Goal: Information Seeking & Learning: Compare options

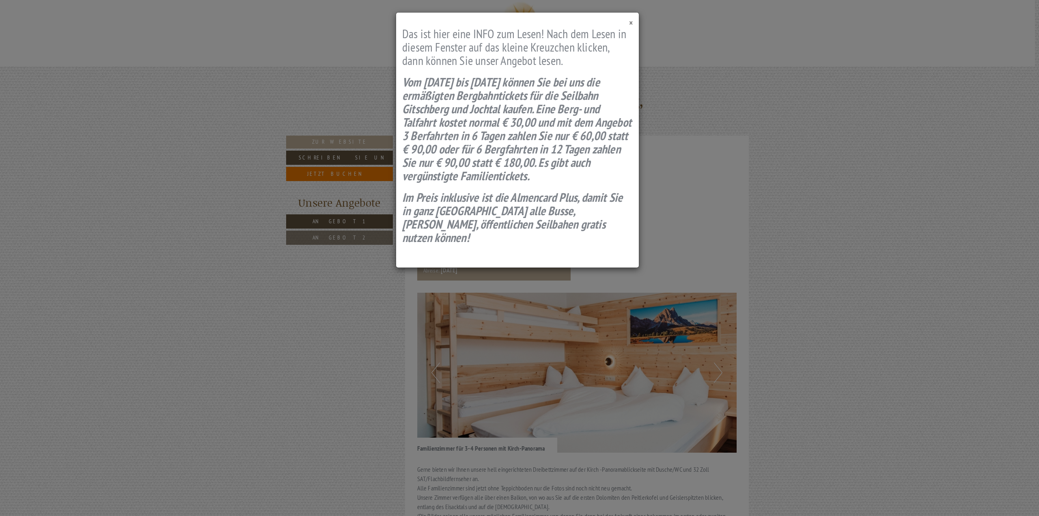
click at [632, 21] on span "×" at bounding box center [631, 22] width 4 height 11
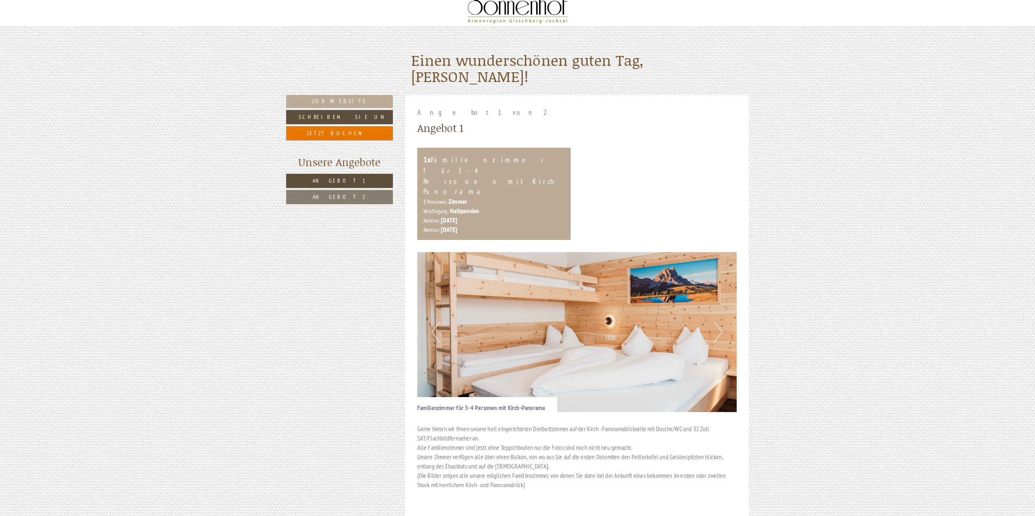
scroll to position [41, 0]
click at [356, 196] on link "Angebot 2" at bounding box center [339, 197] width 107 height 14
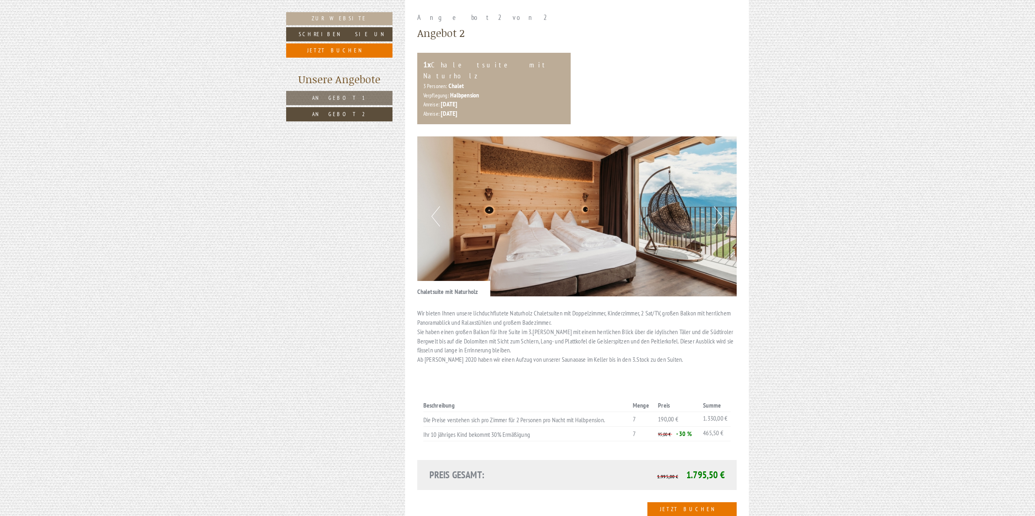
click at [358, 97] on link "Angebot 1" at bounding box center [339, 98] width 106 height 14
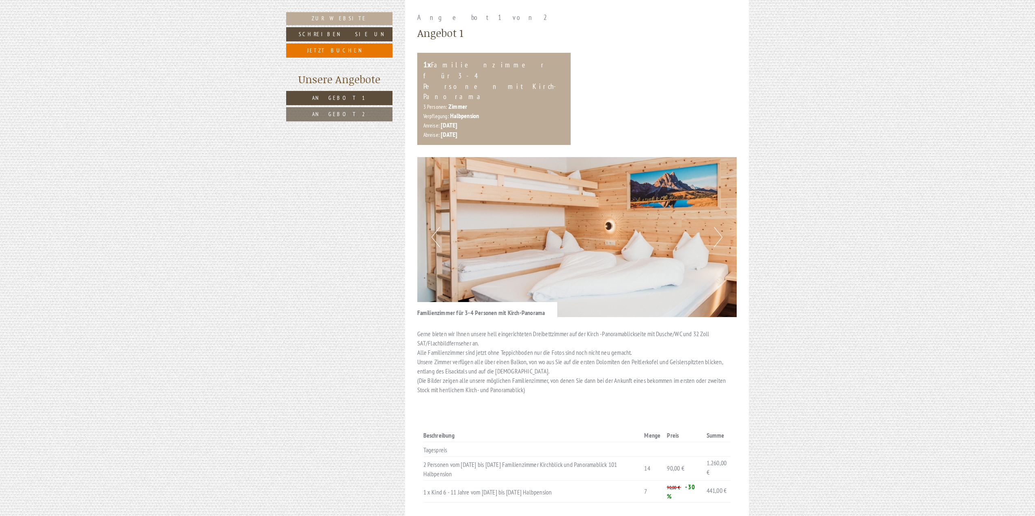
click at [356, 115] on link "Angebot 2" at bounding box center [339, 114] width 106 height 14
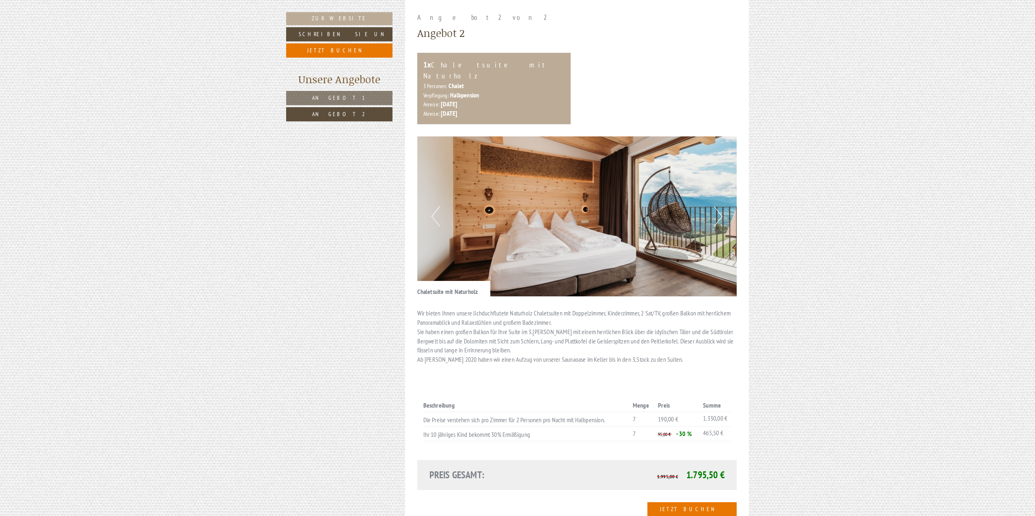
click at [349, 98] on span "Angebot 1" at bounding box center [339, 97] width 54 height 7
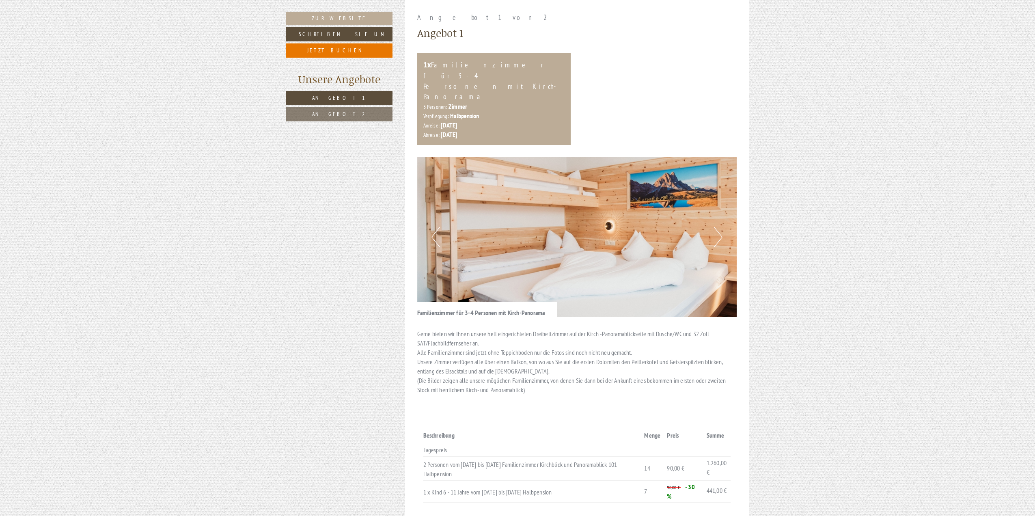
click at [349, 112] on span "Angebot 2" at bounding box center [339, 113] width 54 height 7
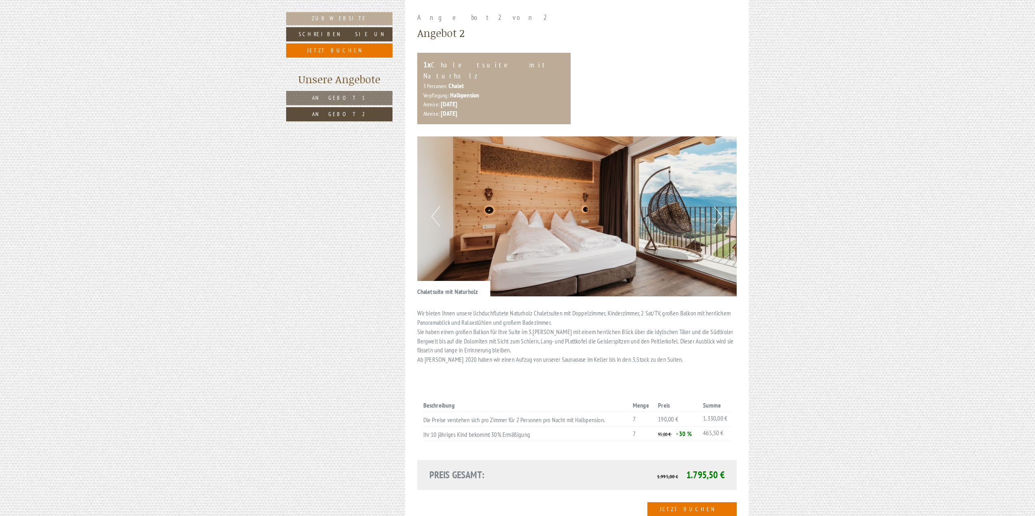
drag, startPoint x: 349, startPoint y: 112, endPoint x: 293, endPoint y: 138, distance: 62.1
click at [337, 96] on span "Angebot 1" at bounding box center [339, 97] width 54 height 7
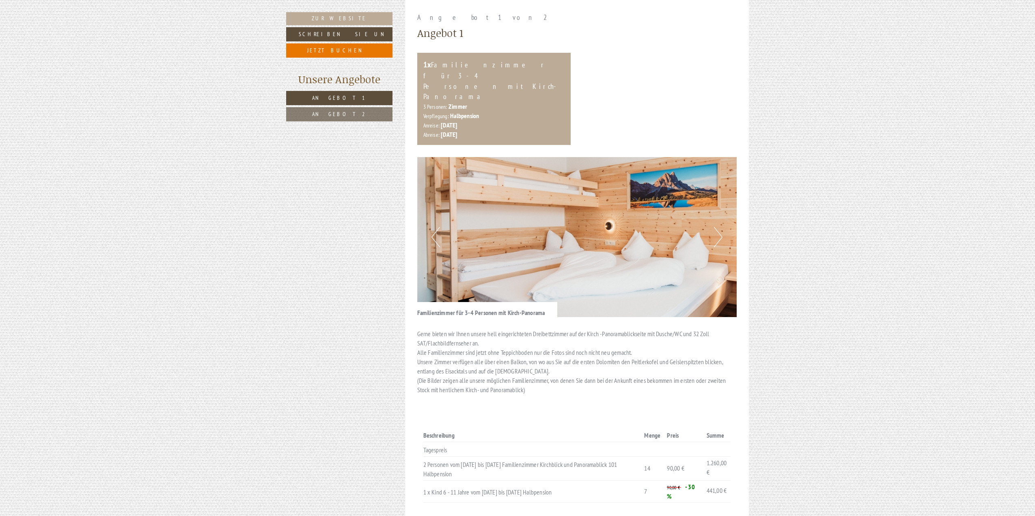
click at [344, 119] on link "Angebot 2" at bounding box center [339, 114] width 106 height 14
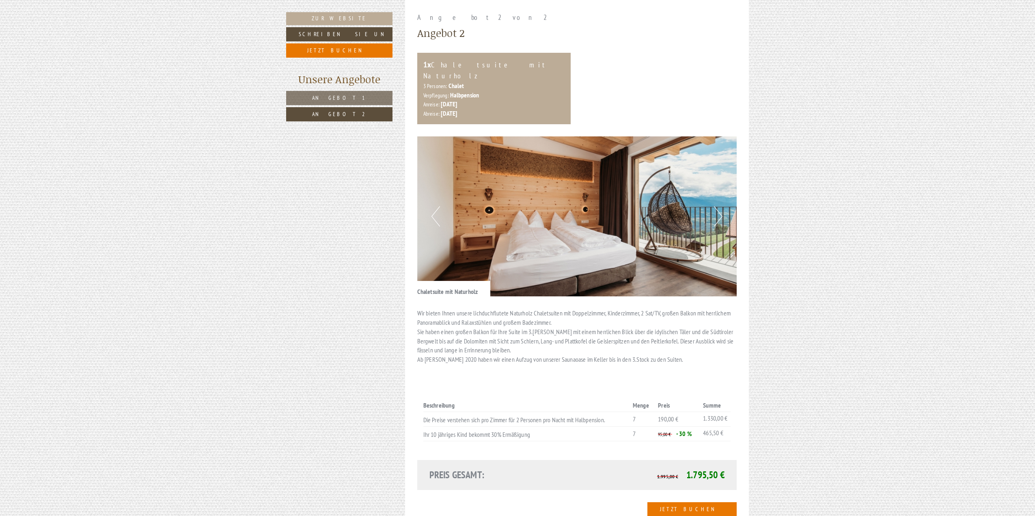
click at [356, 94] on link "Angebot 1" at bounding box center [339, 98] width 106 height 14
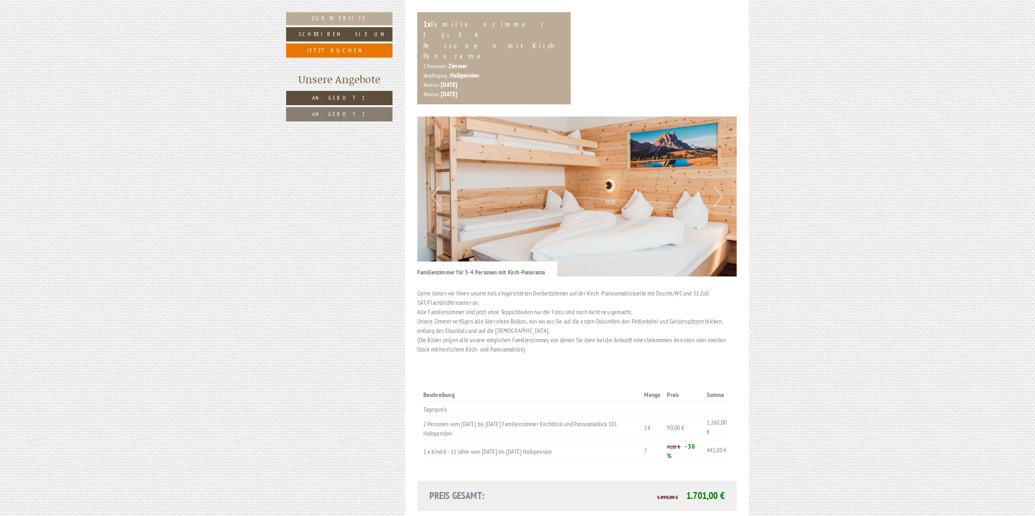
click at [357, 117] on link "Angebot 2" at bounding box center [339, 114] width 106 height 14
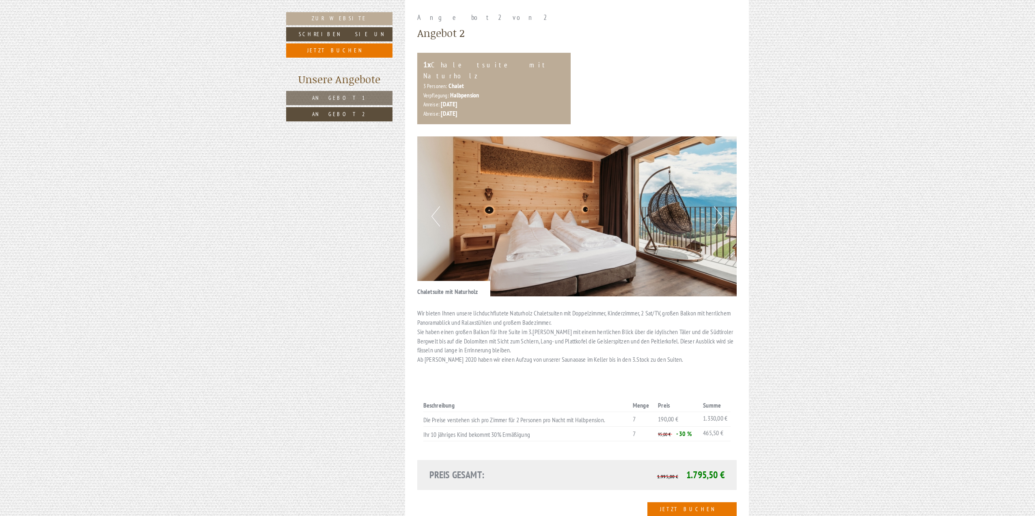
click at [350, 100] on span "Angebot 1" at bounding box center [339, 97] width 54 height 7
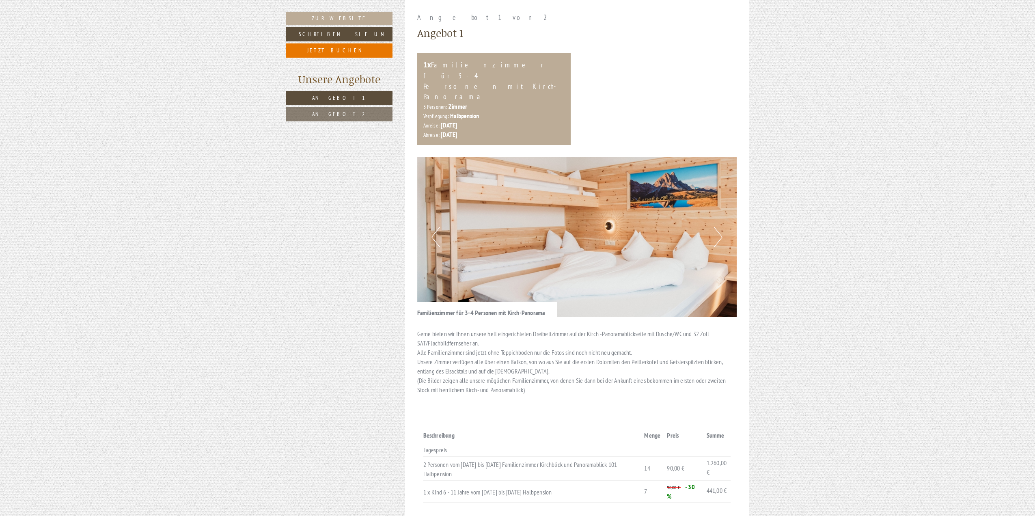
click at [352, 111] on link "Angebot 2" at bounding box center [339, 114] width 106 height 14
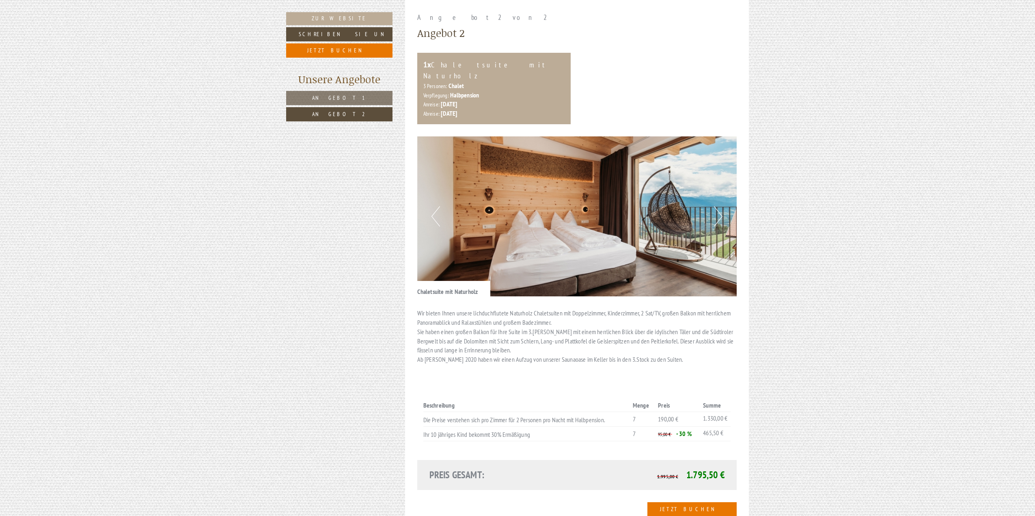
click at [342, 95] on span "Angebot 1" at bounding box center [339, 97] width 54 height 7
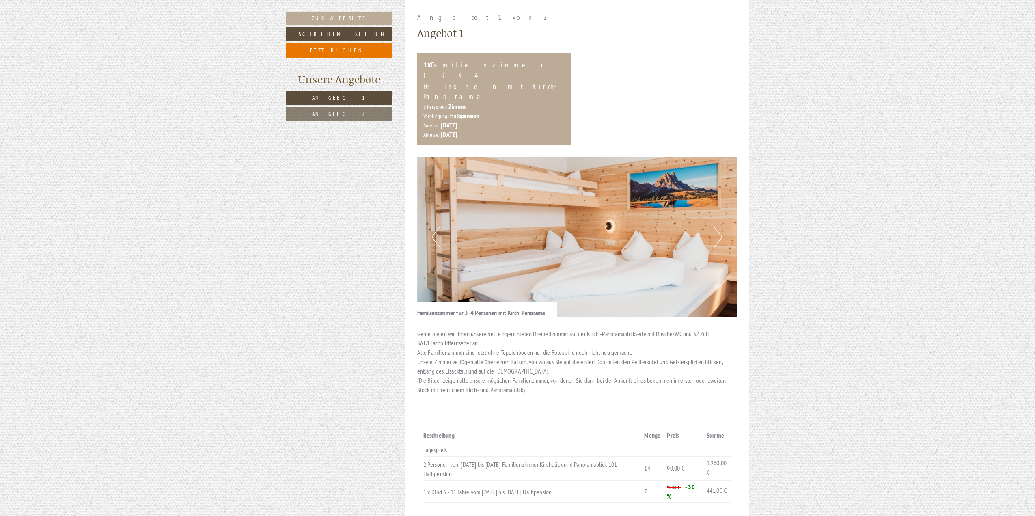
click at [350, 119] on link "Angebot 2" at bounding box center [339, 114] width 106 height 14
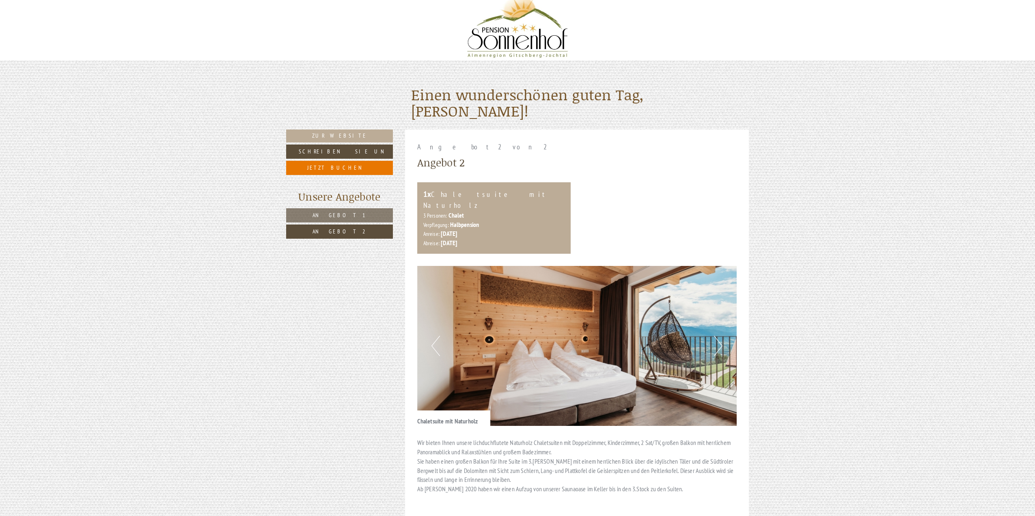
scroll to position [0, 0]
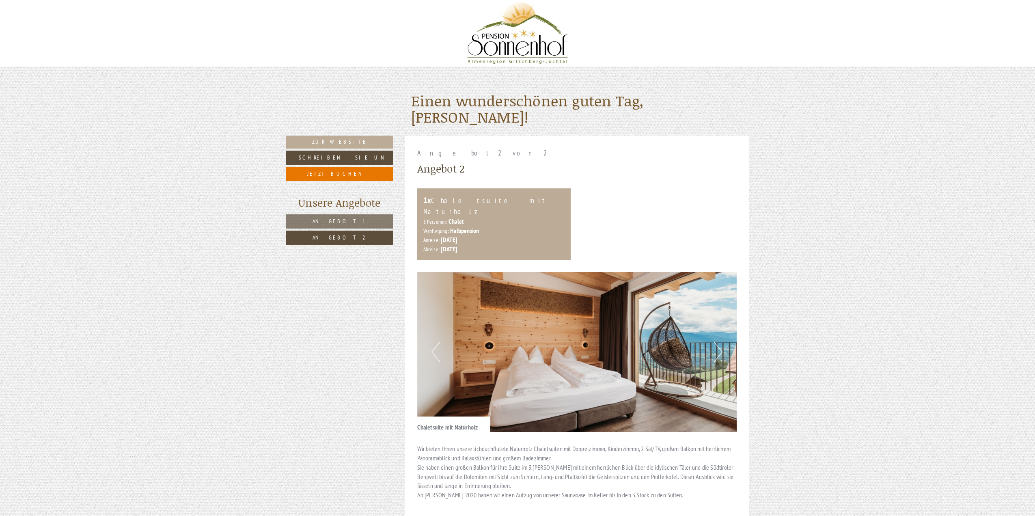
click at [347, 235] on span "Angebot 2" at bounding box center [340, 237] width 54 height 7
